Goal: Task Accomplishment & Management: Manage account settings

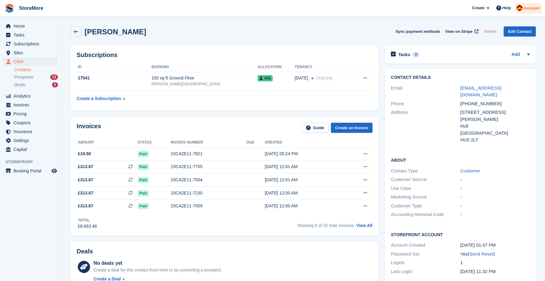
click at [523, 7] on img at bounding box center [520, 8] width 6 height 6
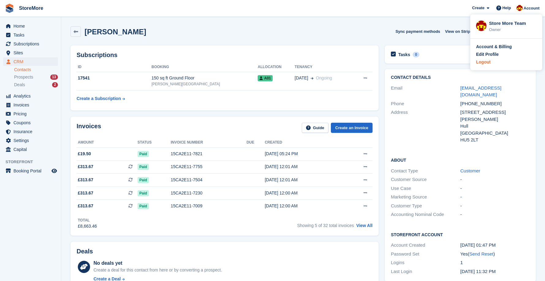
click at [481, 62] on div "Logout" at bounding box center [483, 62] width 14 height 6
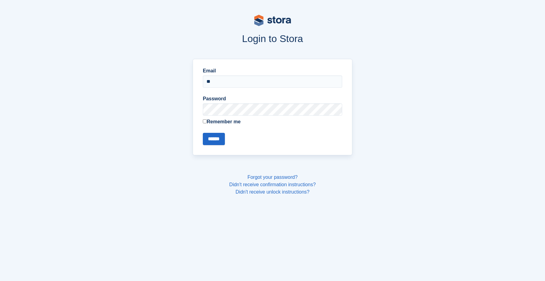
type input "**********"
click at [203, 133] on input "******" at bounding box center [214, 139] width 22 height 12
